Goal: Use online tool/utility: Utilize a website feature to perform a specific function

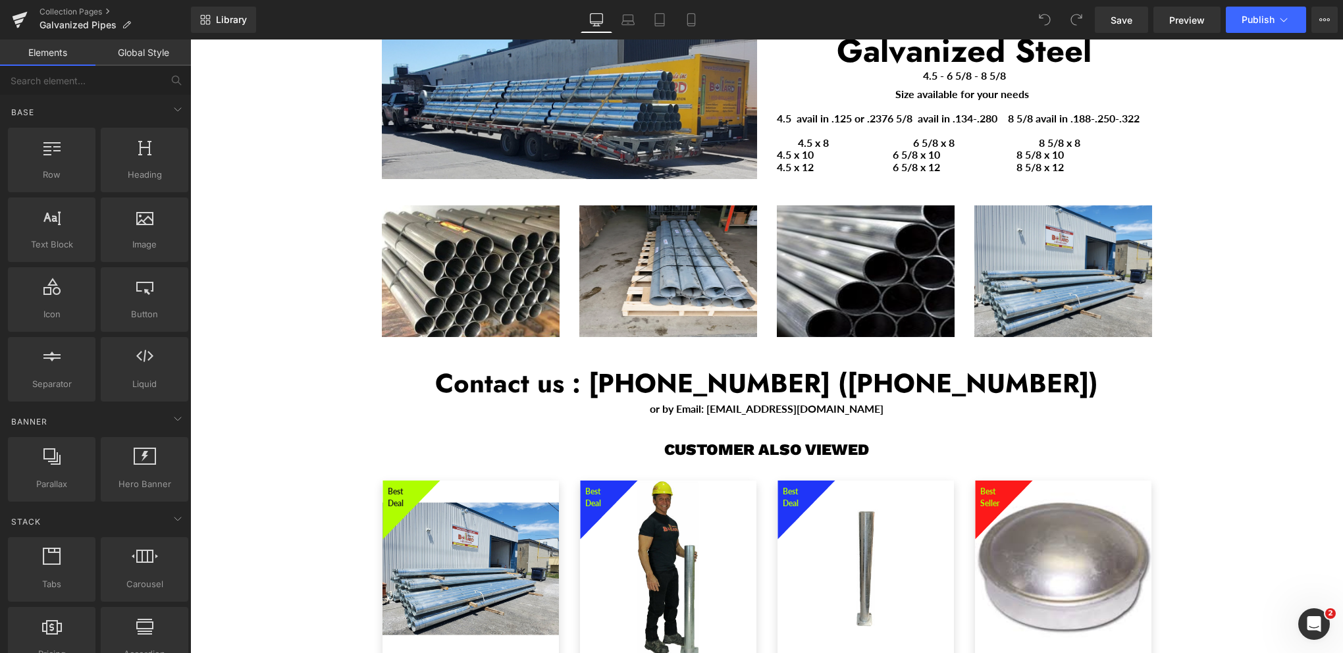
scroll to position [2238, 0]
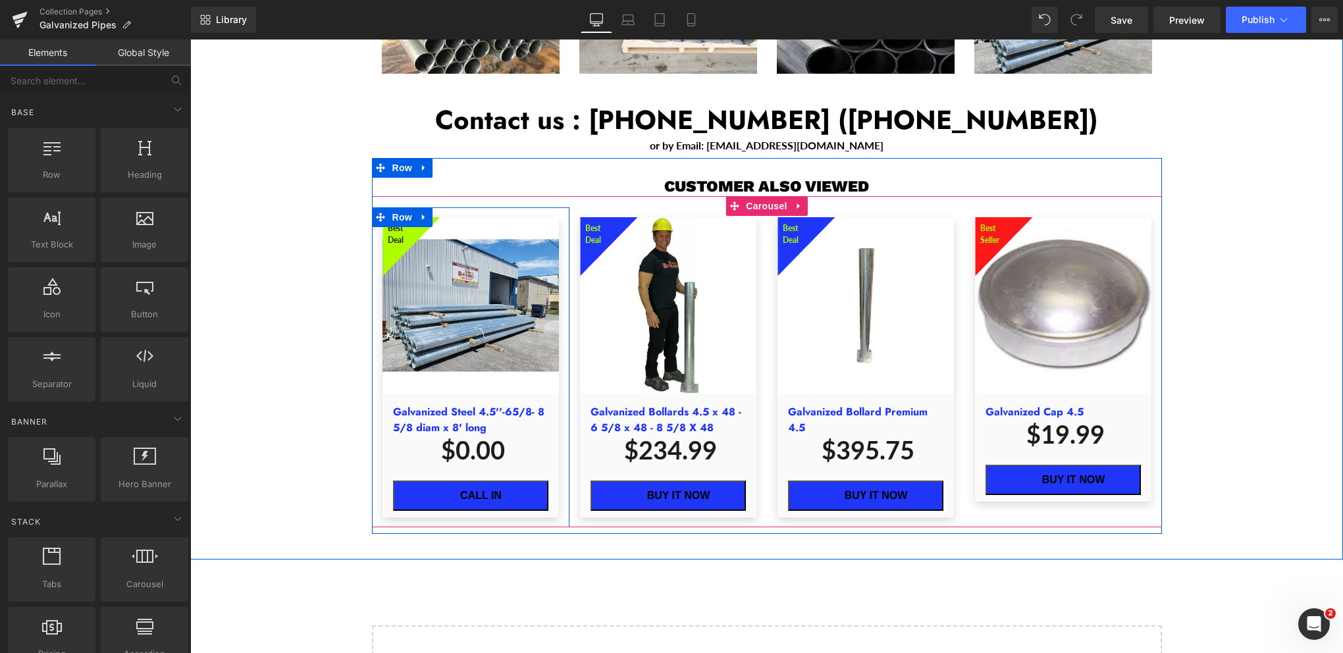
click at [471, 488] on span "(P) Cart Button" at bounding box center [470, 496] width 60 height 16
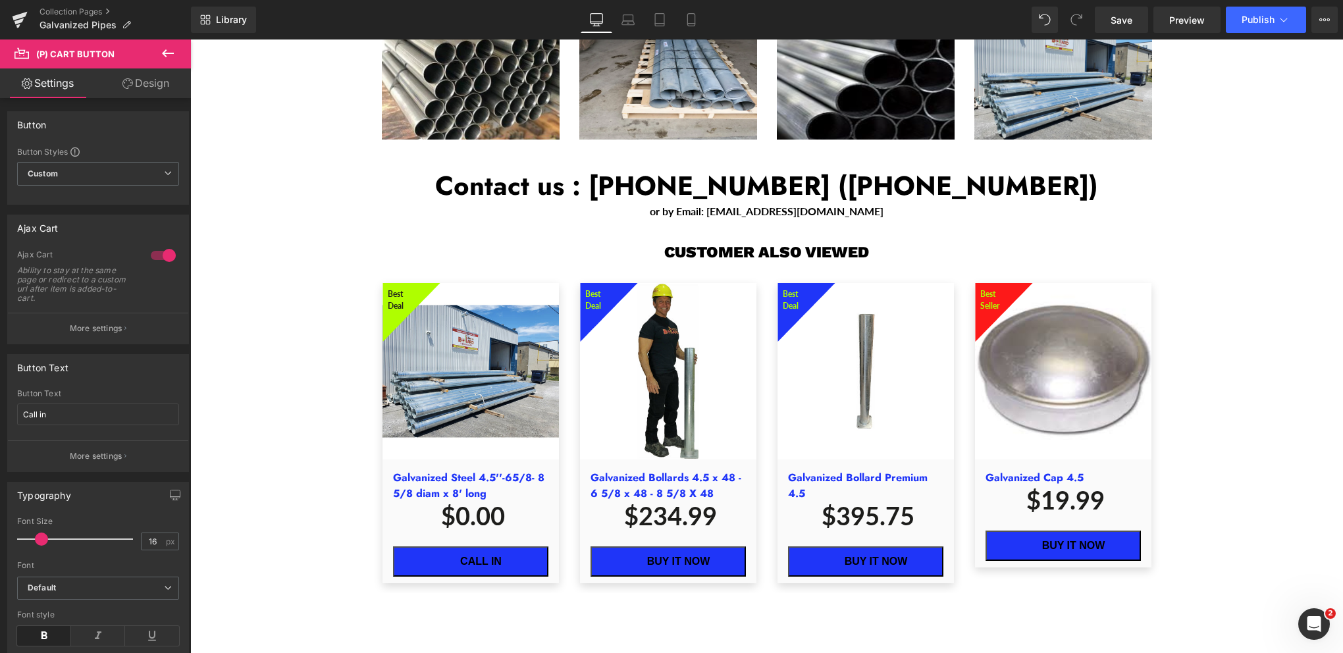
scroll to position [2436, 0]
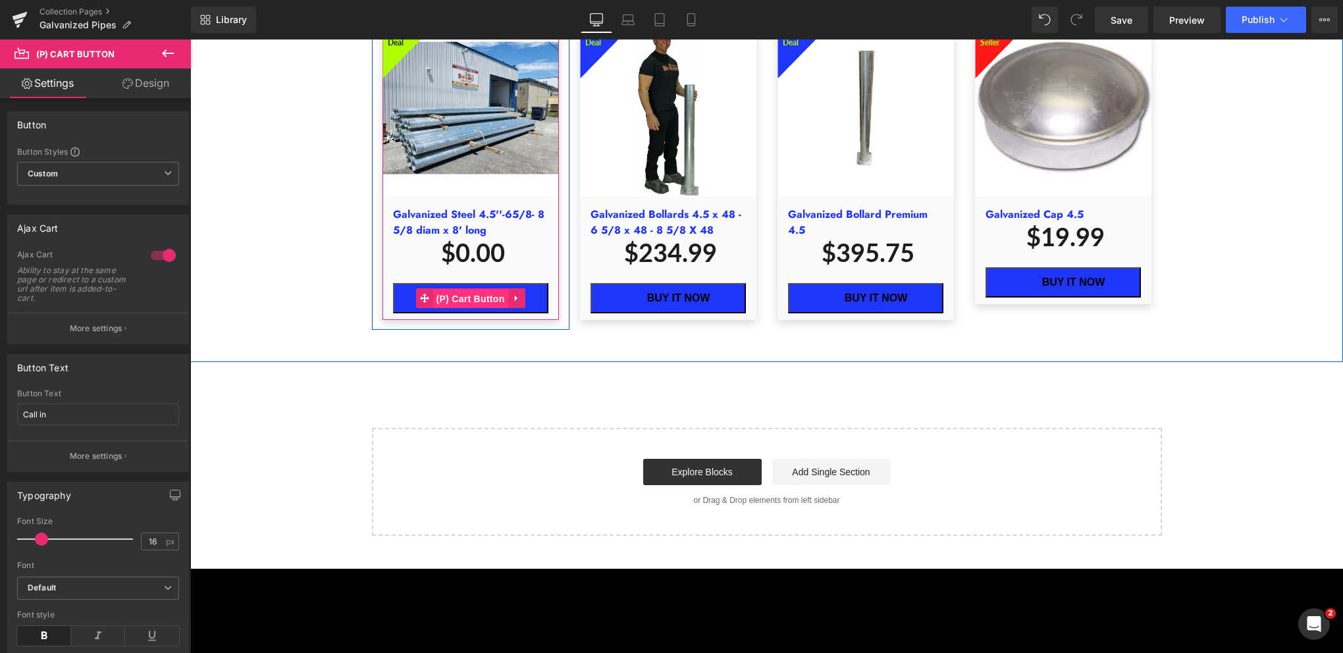
click at [473, 289] on span "(P) Cart Button" at bounding box center [470, 299] width 75 height 20
click at [471, 289] on span "(P) Cart Button" at bounding box center [470, 299] width 75 height 20
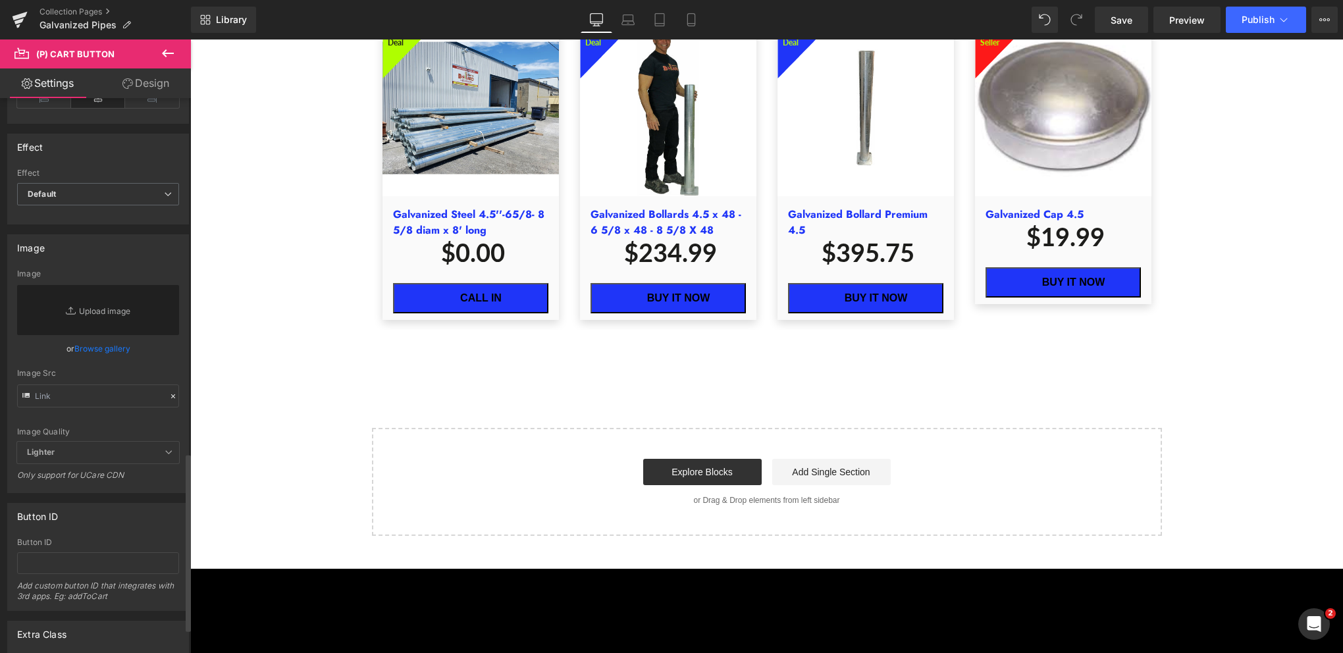
scroll to position [1182, 0]
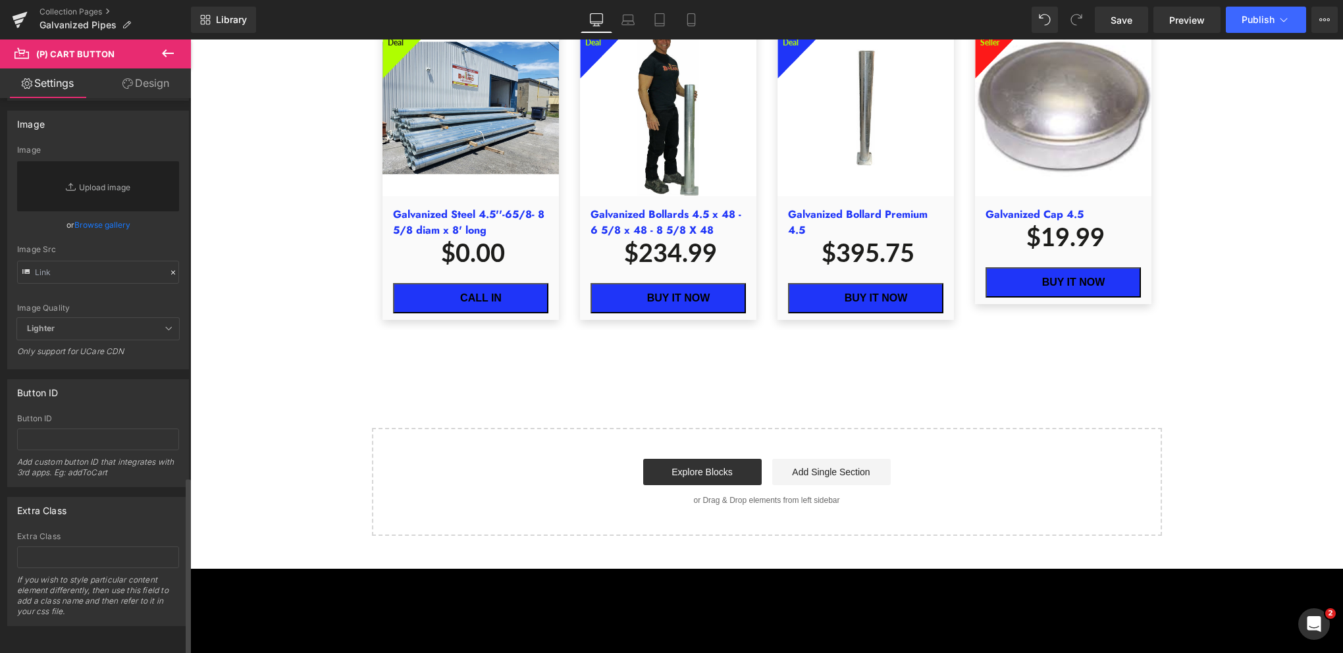
click at [171, 271] on icon at bounding box center [173, 273] width 4 height 4
click at [93, 263] on input "text" at bounding box center [98, 272] width 162 height 23
click at [100, 303] on div "Image Quality" at bounding box center [98, 307] width 162 height 9
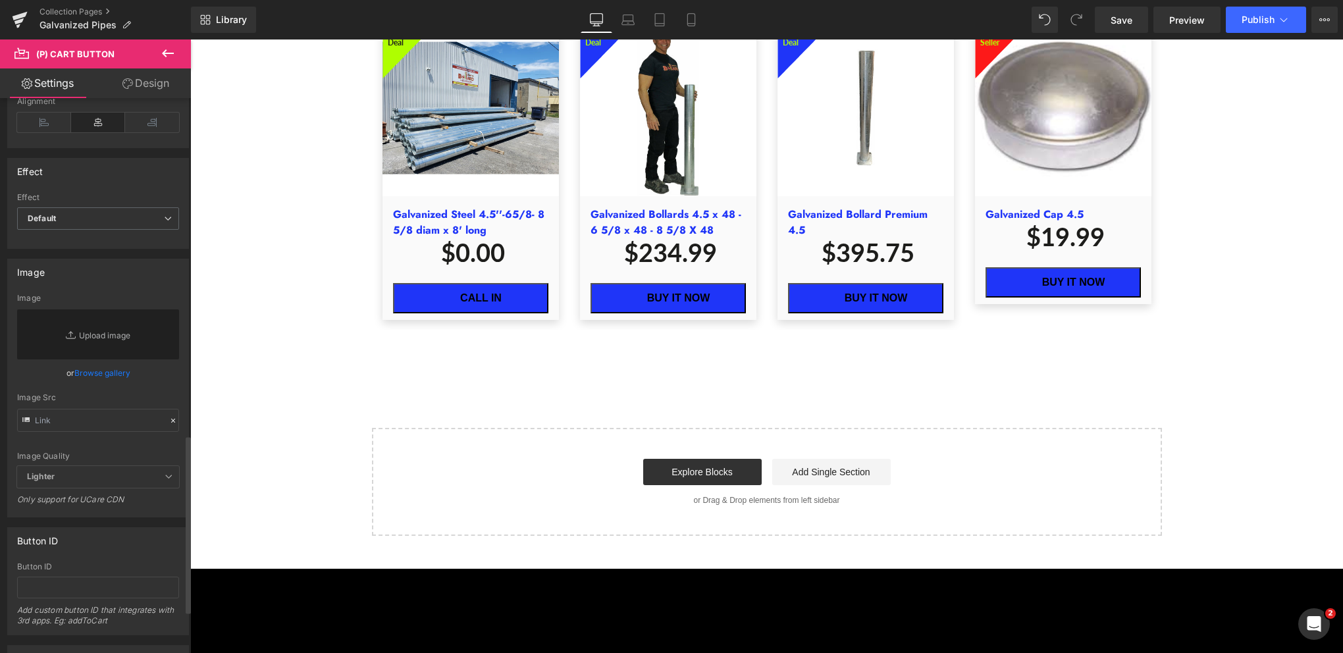
scroll to position [1050, 0]
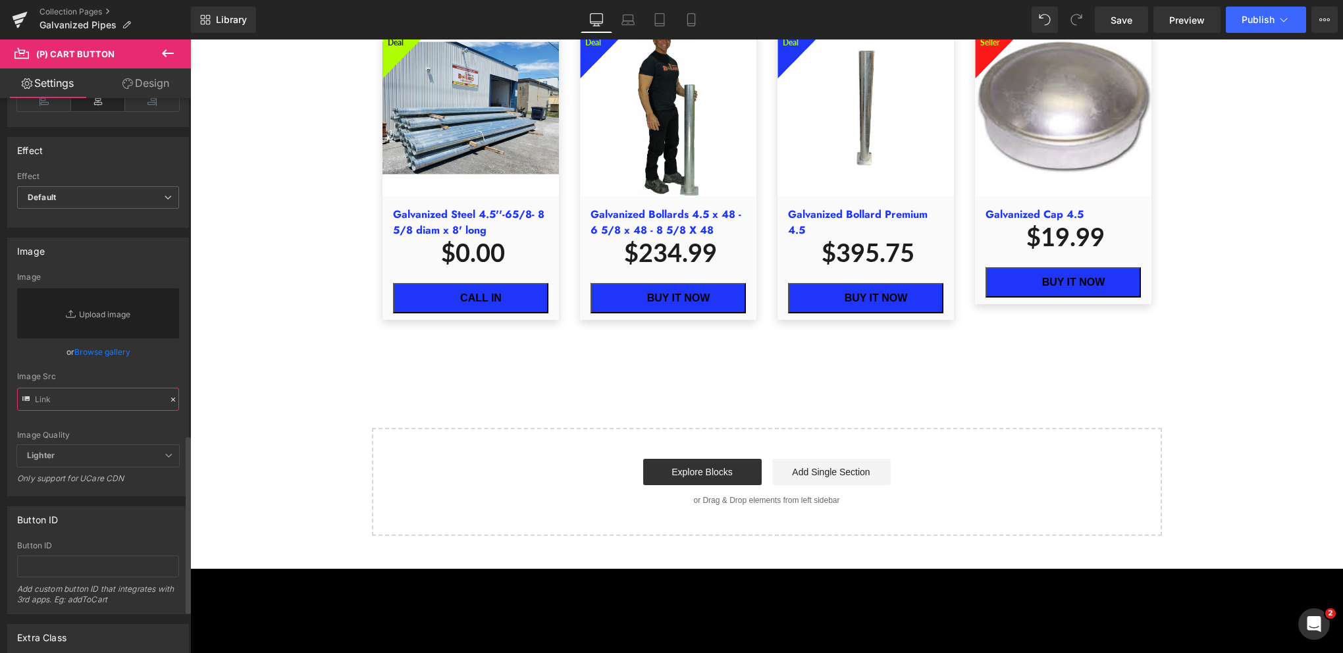
click at [58, 394] on input "text" at bounding box center [98, 399] width 162 height 23
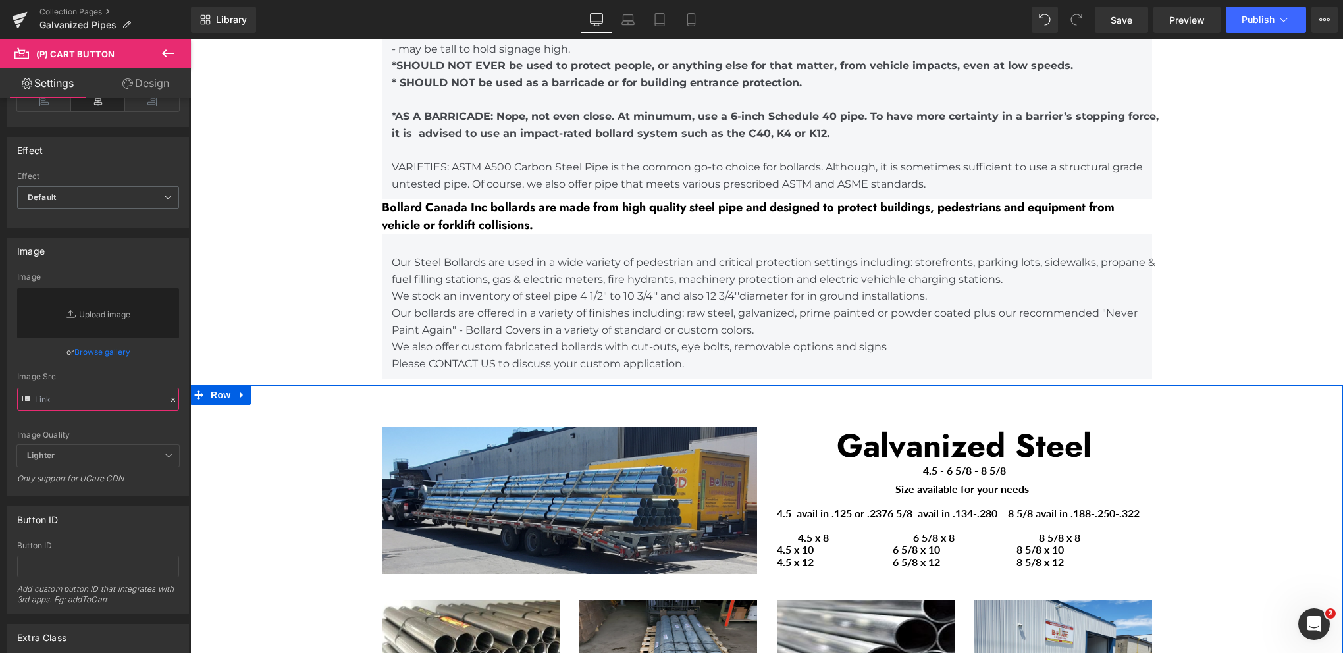
scroll to position [1975, 0]
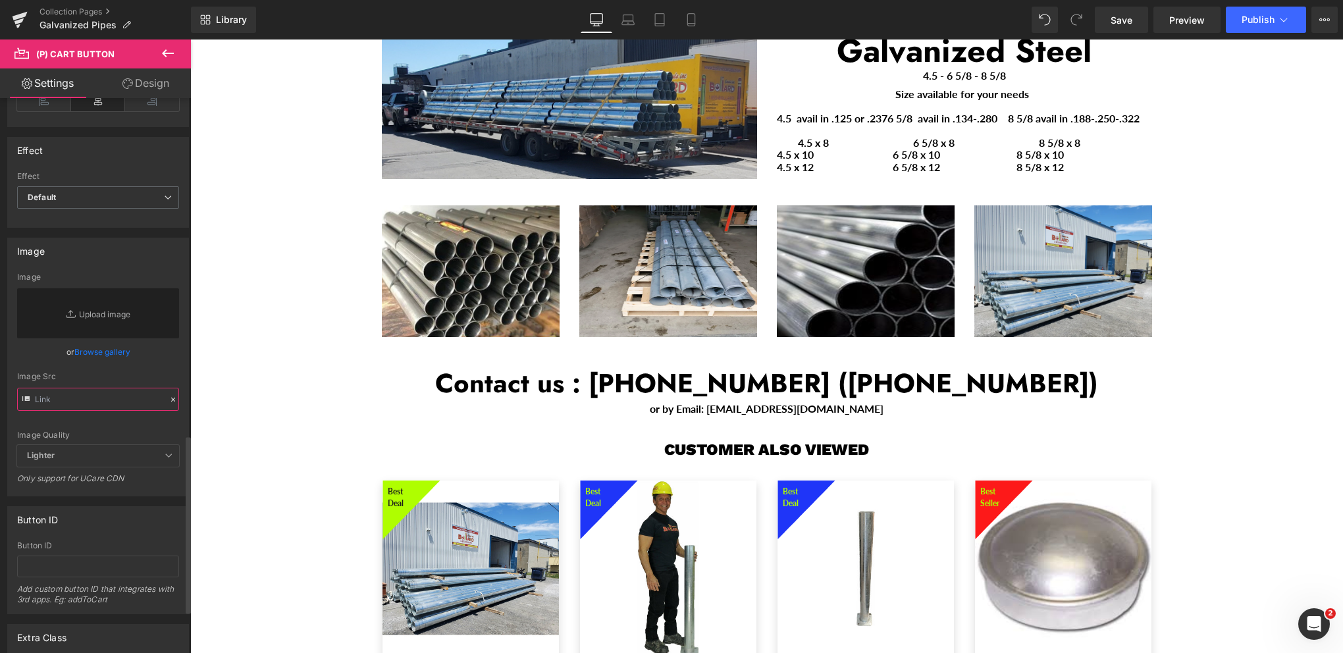
paste input "https://www.bollardcanada.com/collections/galvanized-pipe"
type input "https://www.bollardcanada.com/collections/galvanized-pipe"
click at [1113, 16] on span "Save" at bounding box center [1122, 20] width 22 height 14
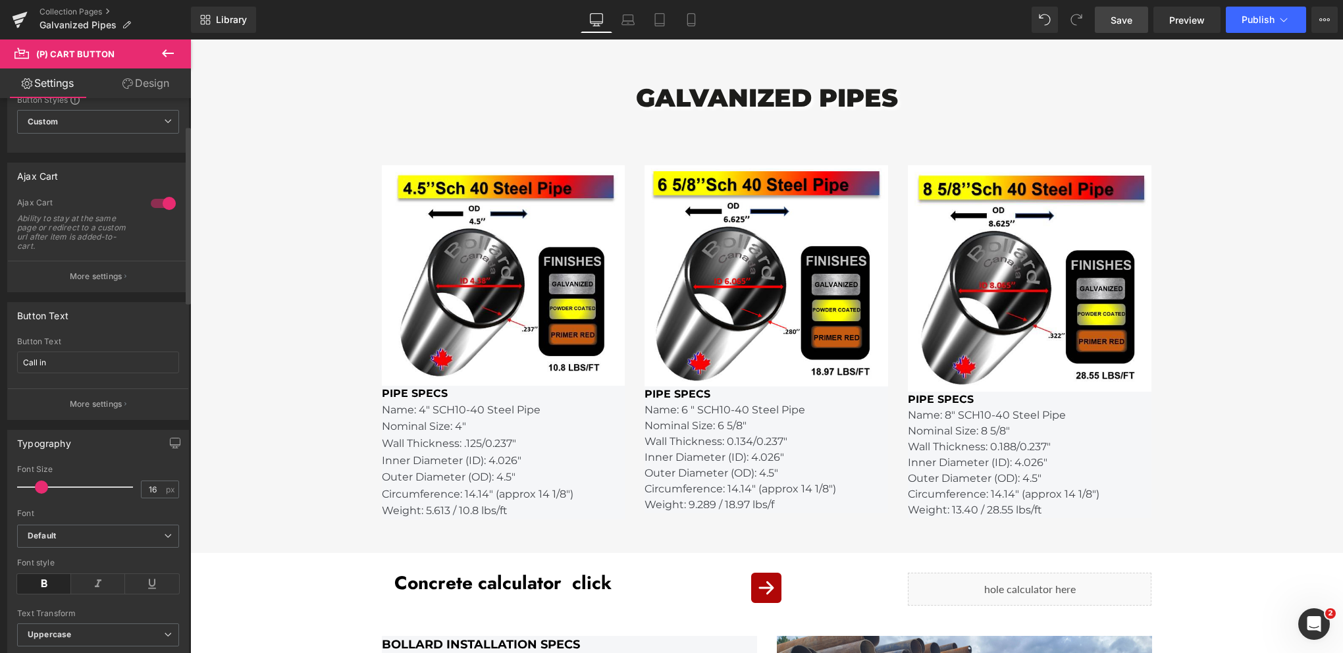
scroll to position [132, 0]
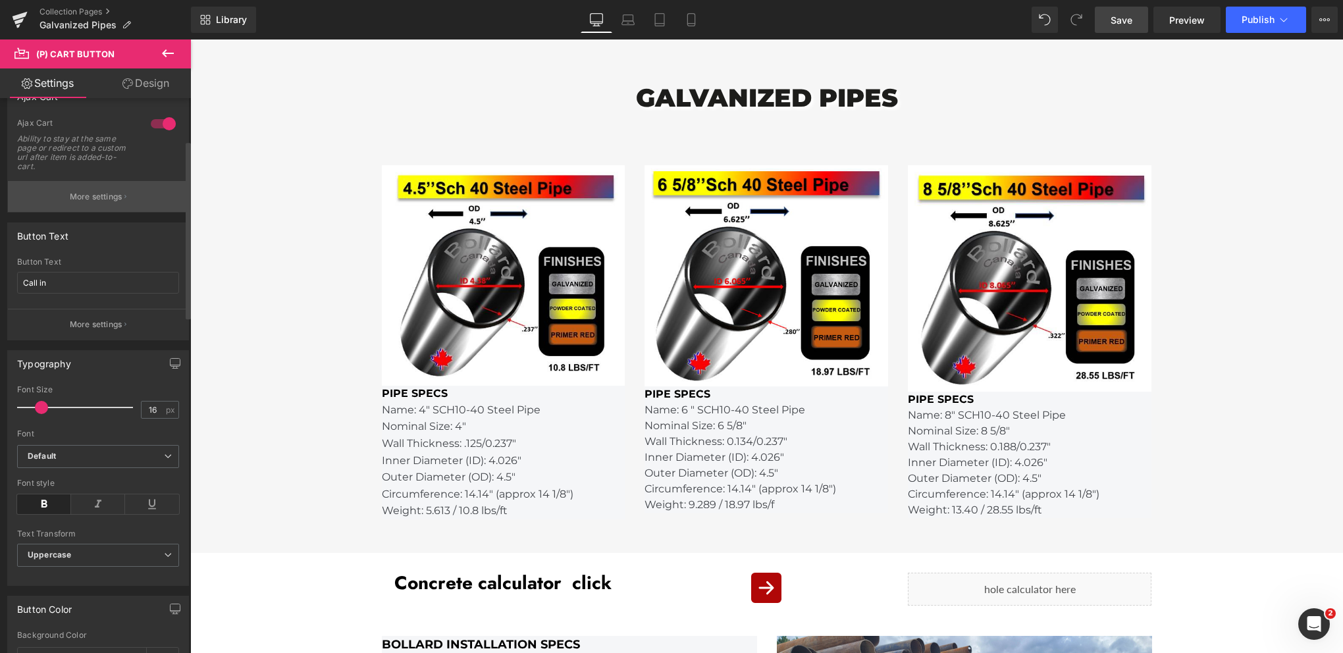
click at [92, 197] on p "More settings" at bounding box center [96, 197] width 53 height 12
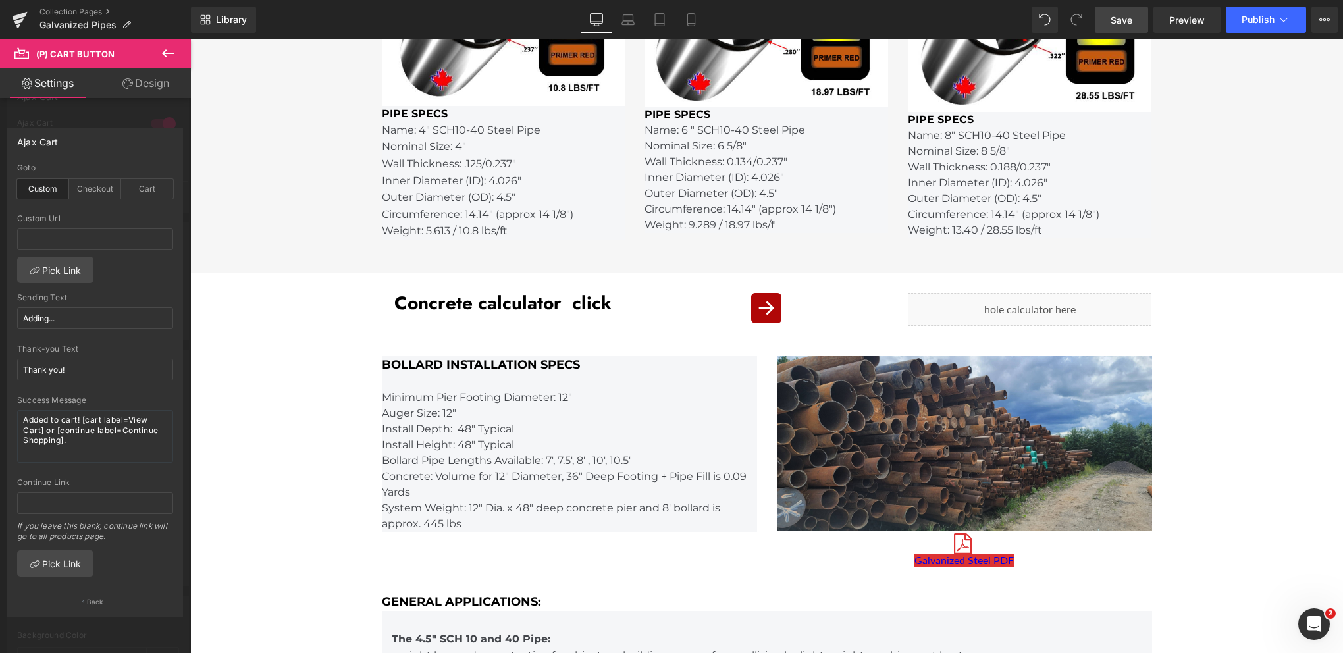
scroll to position [1053, 0]
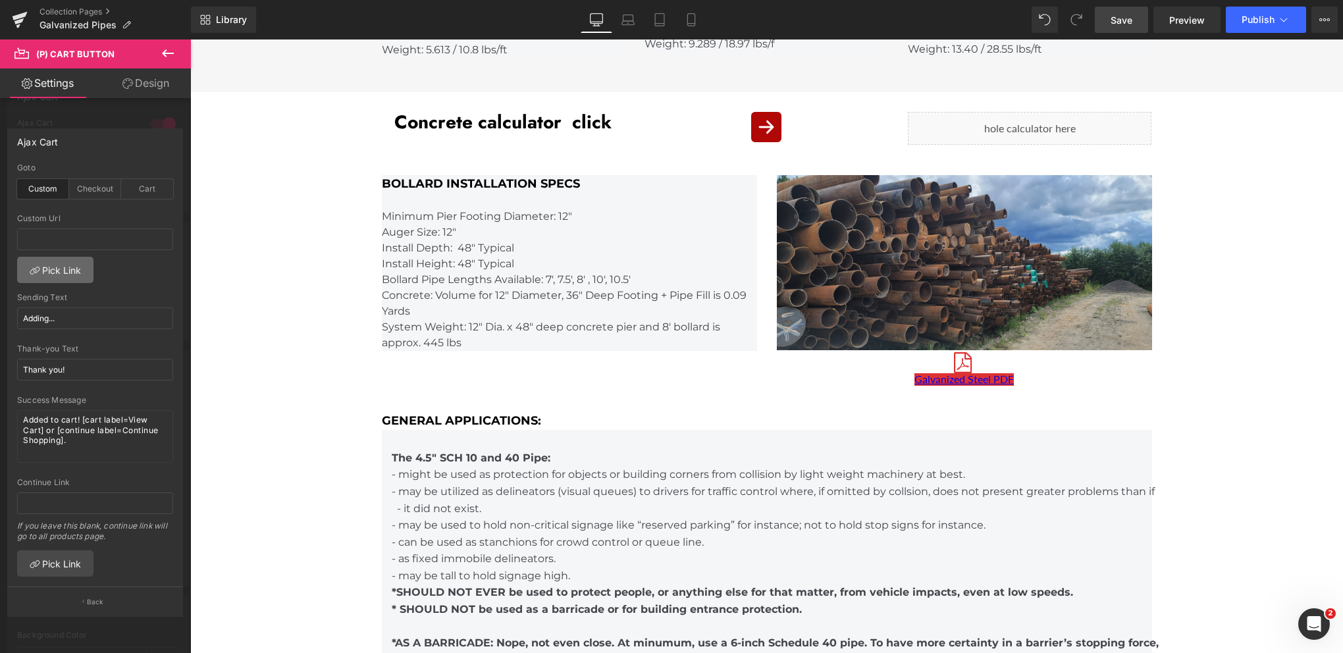
click at [38, 271] on icon at bounding box center [35, 270] width 11 height 11
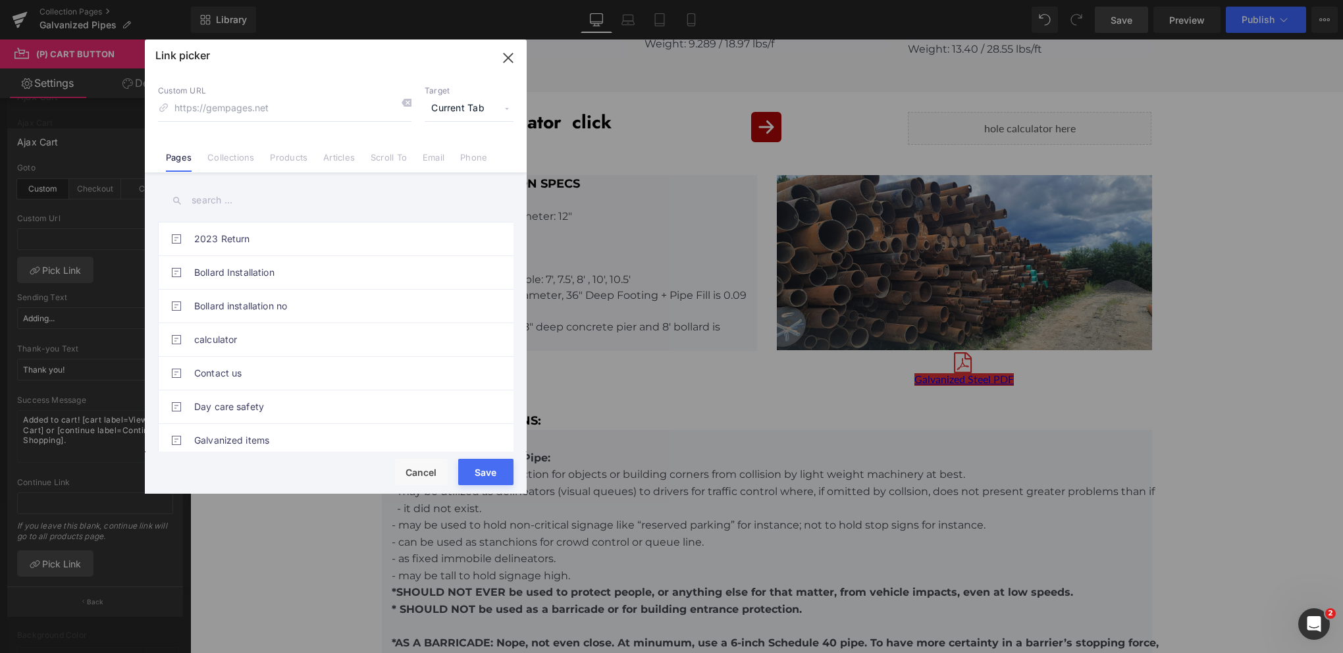
click at [361, 87] on p "Custom URL" at bounding box center [284, 91] width 253 height 11
click at [230, 161] on link "Collections" at bounding box center [230, 162] width 47 height 20
click at [508, 55] on icon "button" at bounding box center [508, 57] width 21 height 21
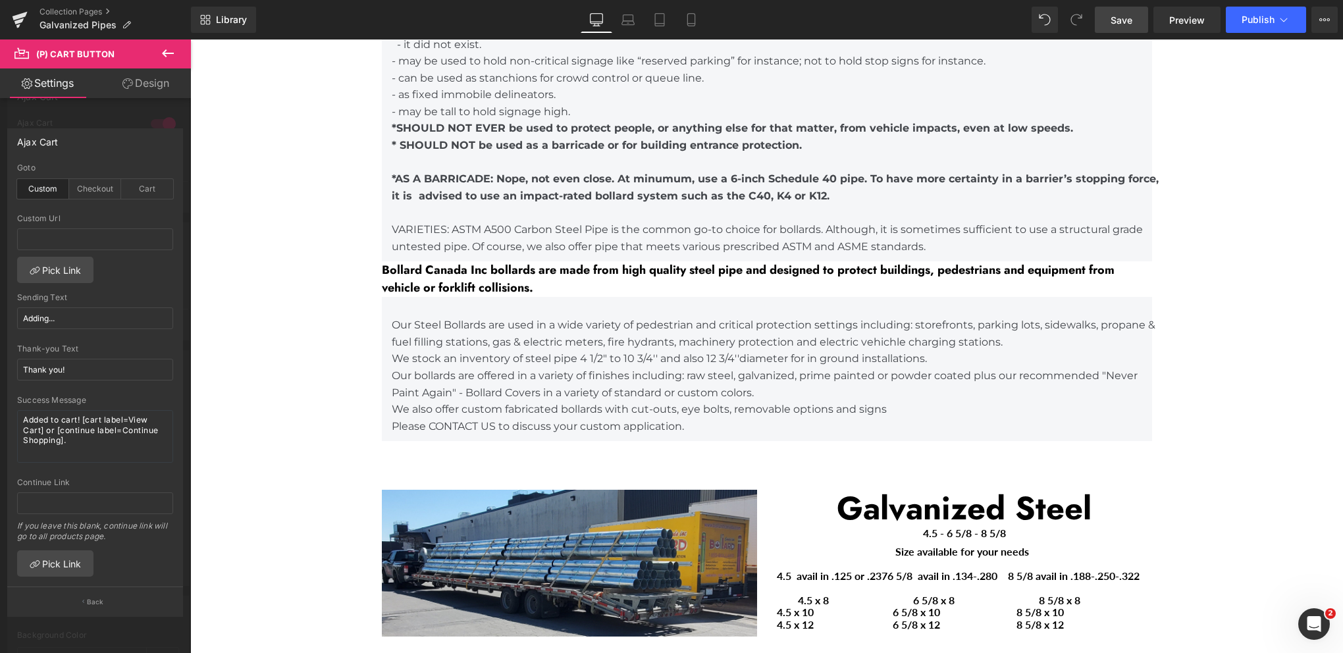
scroll to position [1251, 0]
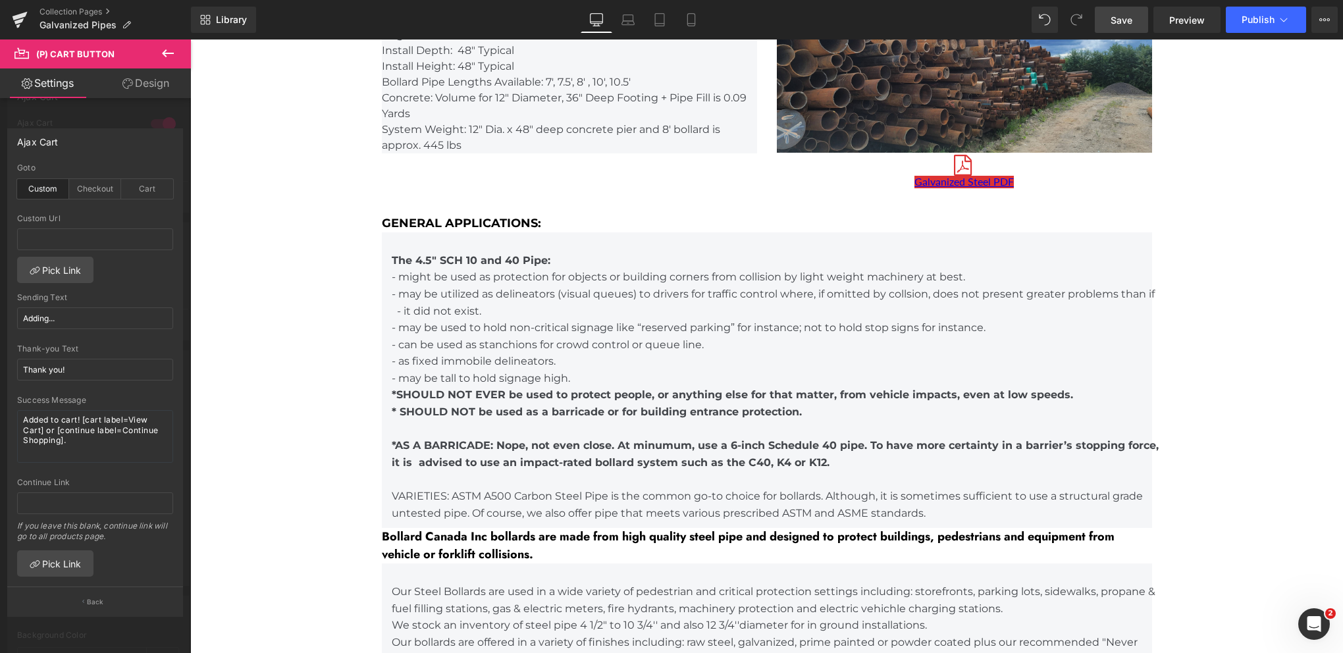
click at [1111, 16] on span "Save" at bounding box center [1122, 20] width 22 height 14
